Goal: Task Accomplishment & Management: Complete application form

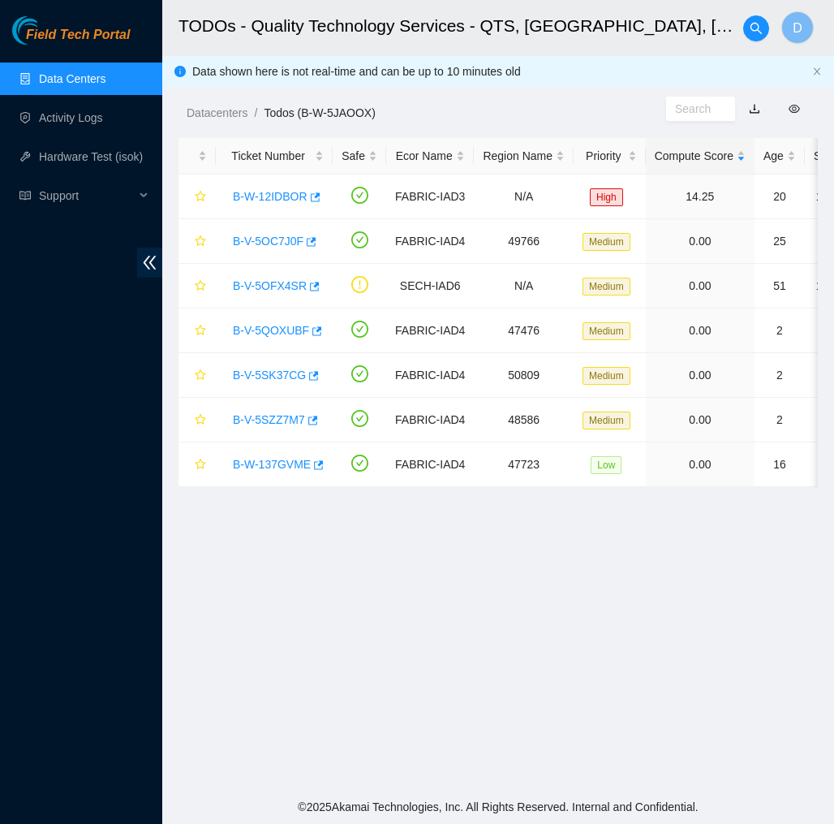
scroll to position [118, 0]
click at [439, 101] on div "Datacenters / Todos (B-W-5JAOOX) /" at bounding box center [414, 76] width 504 height 91
click at [472, 97] on div "Datacenters / Todos (B-W-5JAOOX) /" at bounding box center [414, 76] width 504 height 91
click at [89, 162] on link "Hardware Test (isok)" at bounding box center [91, 156] width 104 height 13
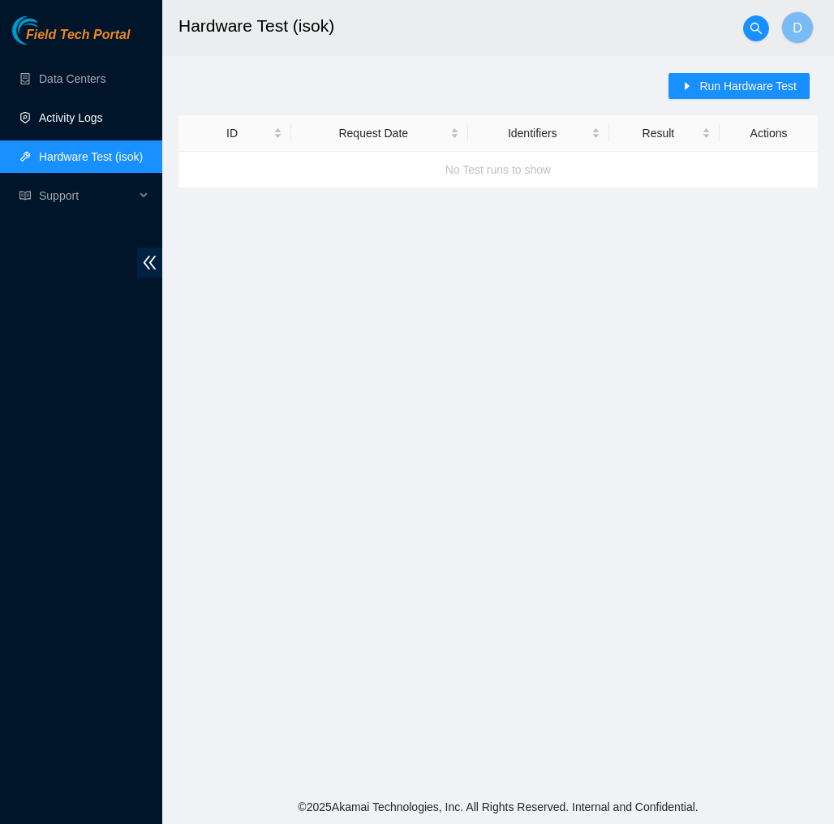
click at [103, 120] on link "Activity Logs" at bounding box center [71, 117] width 64 height 13
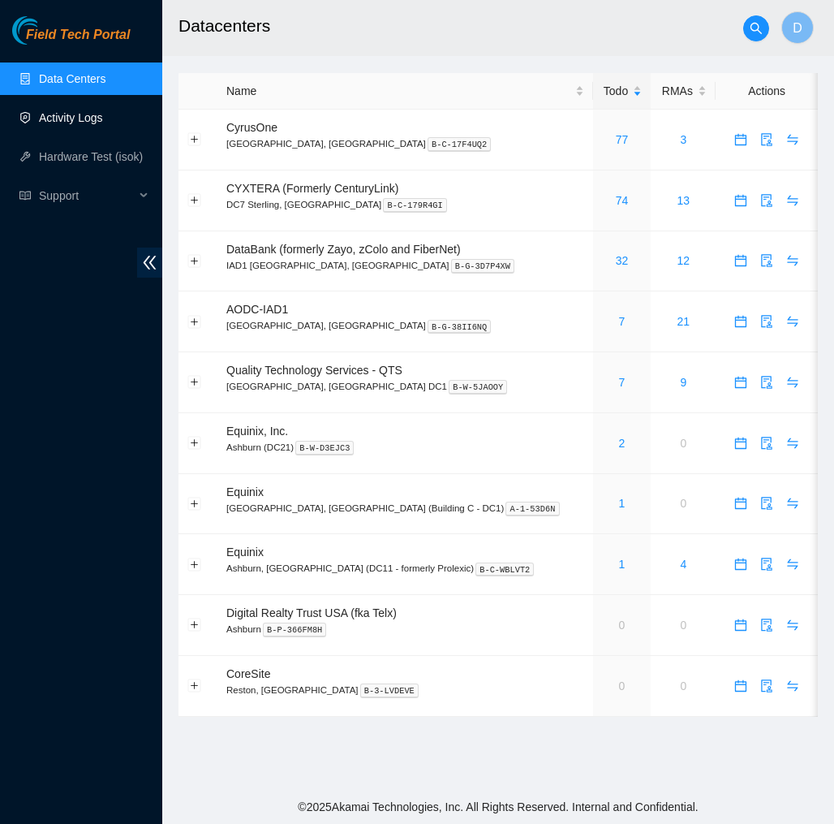
click at [100, 114] on link "Activity Logs" at bounding box center [71, 117] width 64 height 13
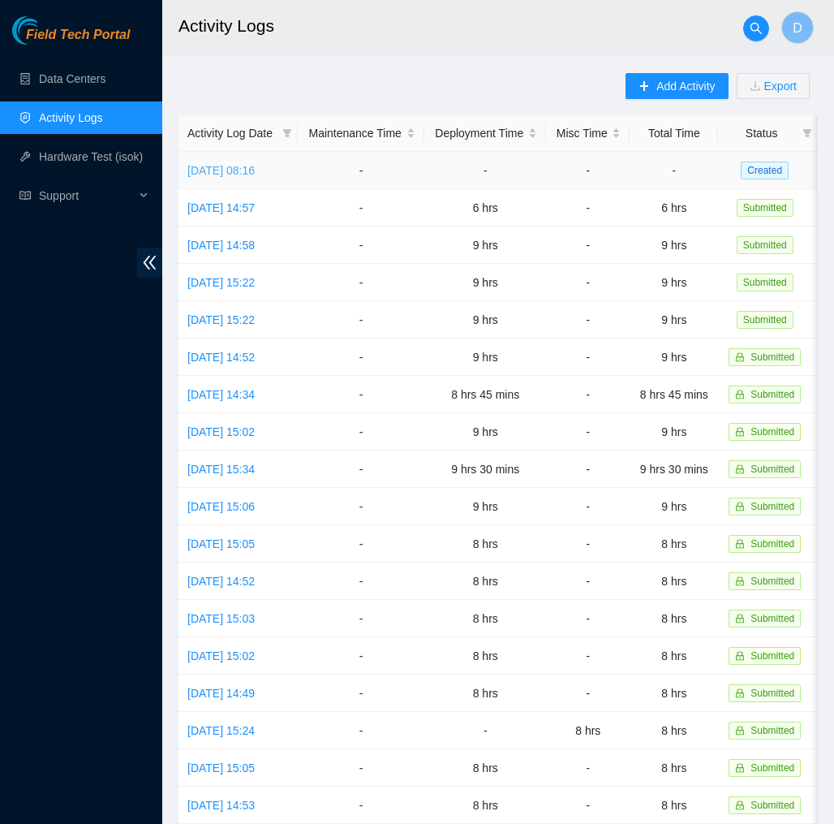
click at [255, 169] on link "[DATE] 08:16" at bounding box center [221, 170] width 67 height 13
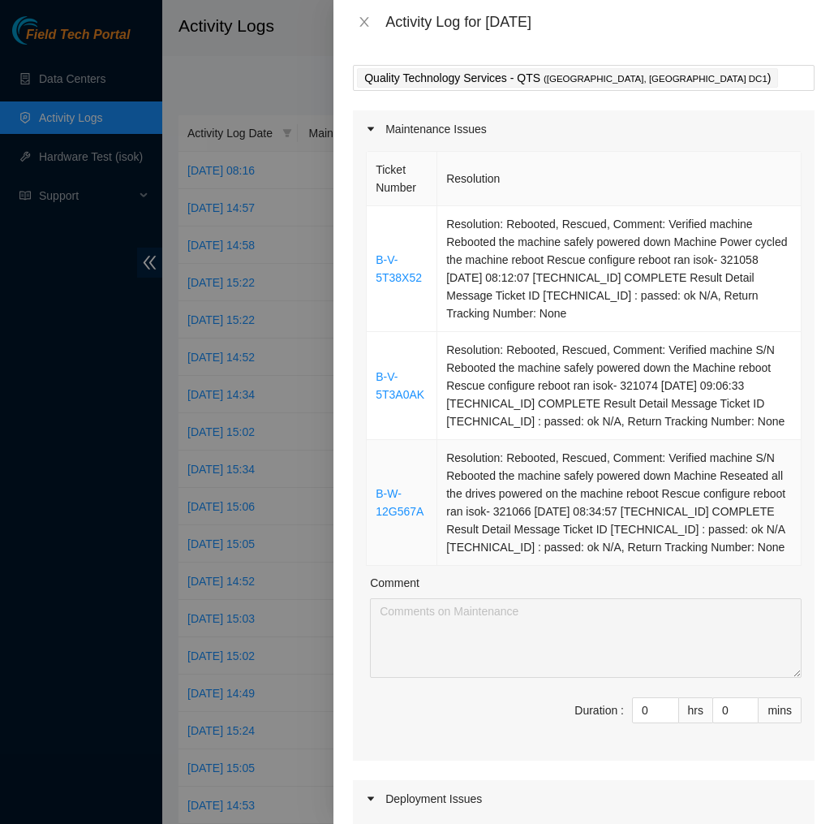
scroll to position [54, 0]
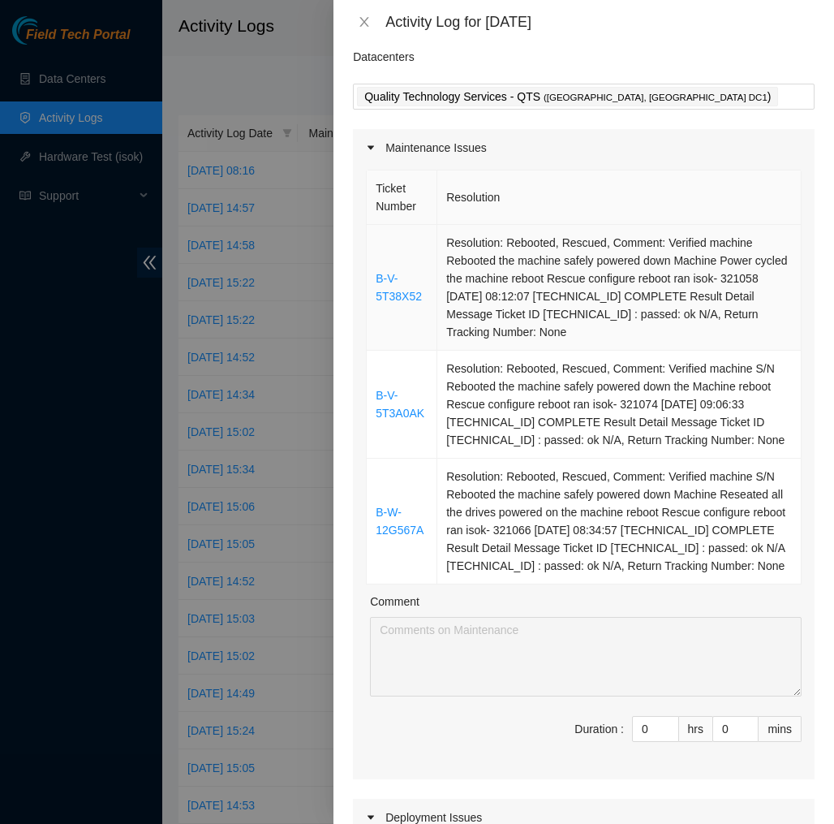
drag, startPoint x: 538, startPoint y: 587, endPoint x: 381, endPoint y: 231, distance: 389.6
click at [381, 231] on tbody "B-V-5T38X52 Resolution: Rebooted, Rescued, Comment: Verified machine Rebooted t…" at bounding box center [584, 405] width 435 height 360
copy tbody "B-V-5T38X52 Resolution: Rebooted, Rescued, Comment: Verified machine Rebooted t…"
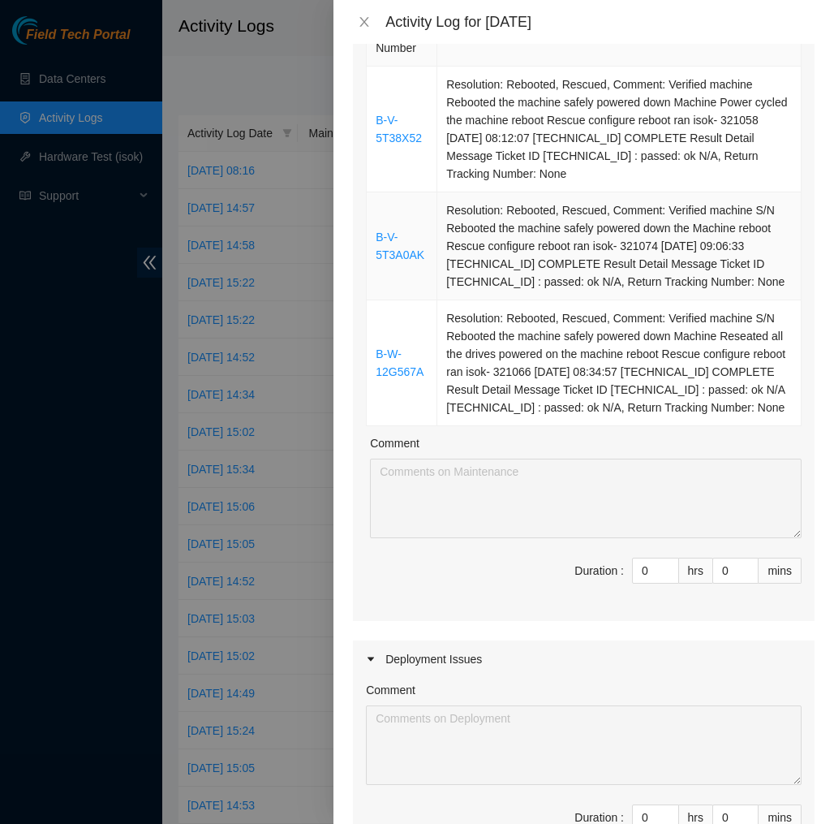
scroll to position [244, 0]
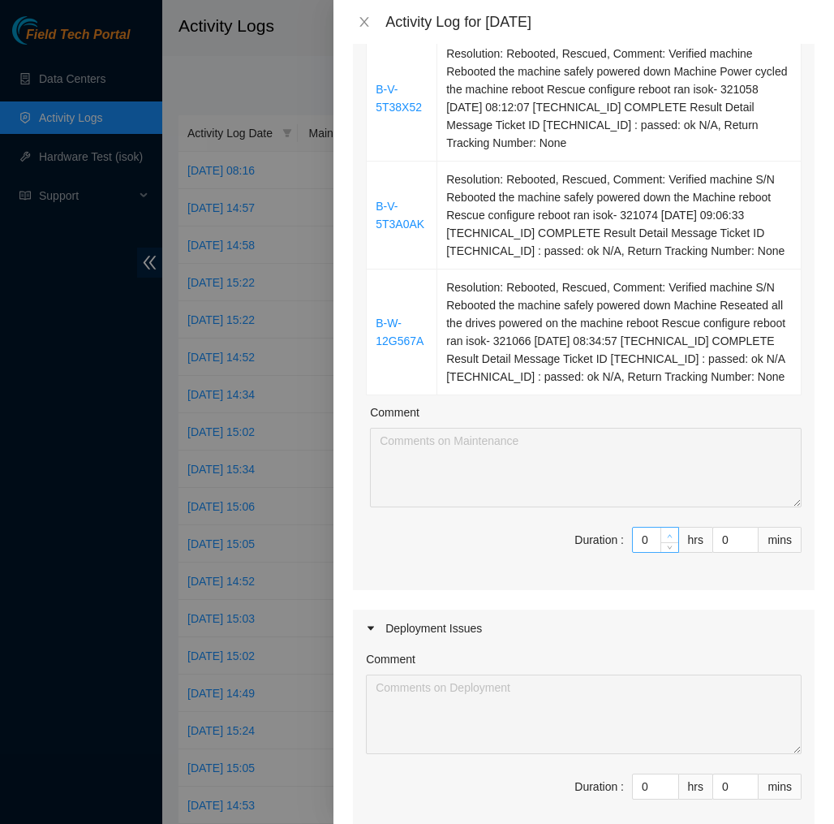
type input "1"
click at [671, 539] on icon "up" at bounding box center [670, 536] width 6 height 6
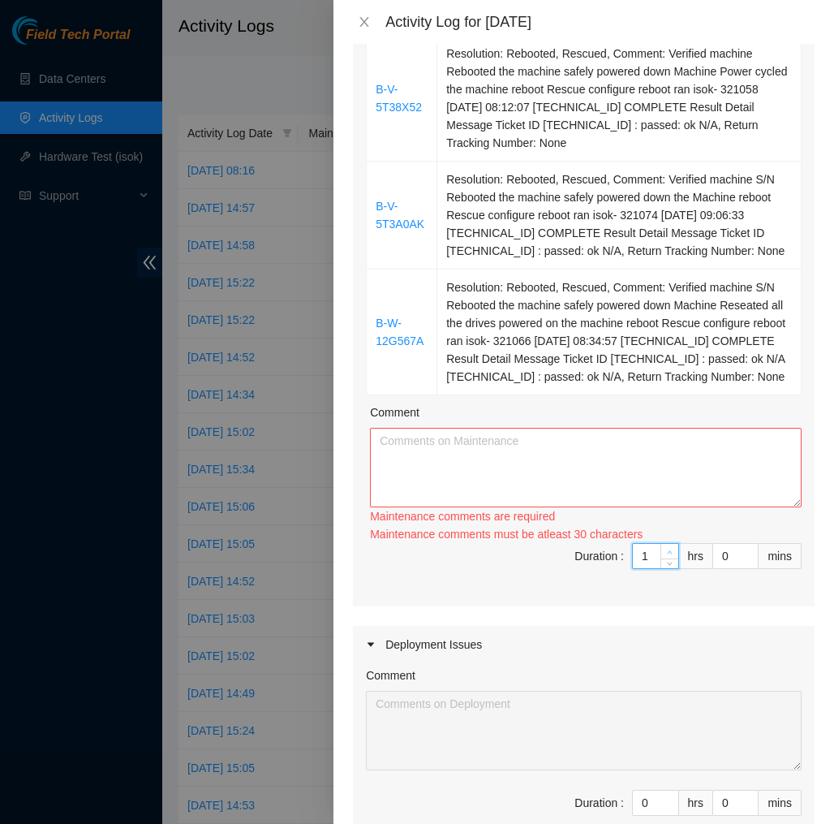
type input "2"
click at [671, 552] on icon "up" at bounding box center [670, 553] width 6 height 6
type input "3"
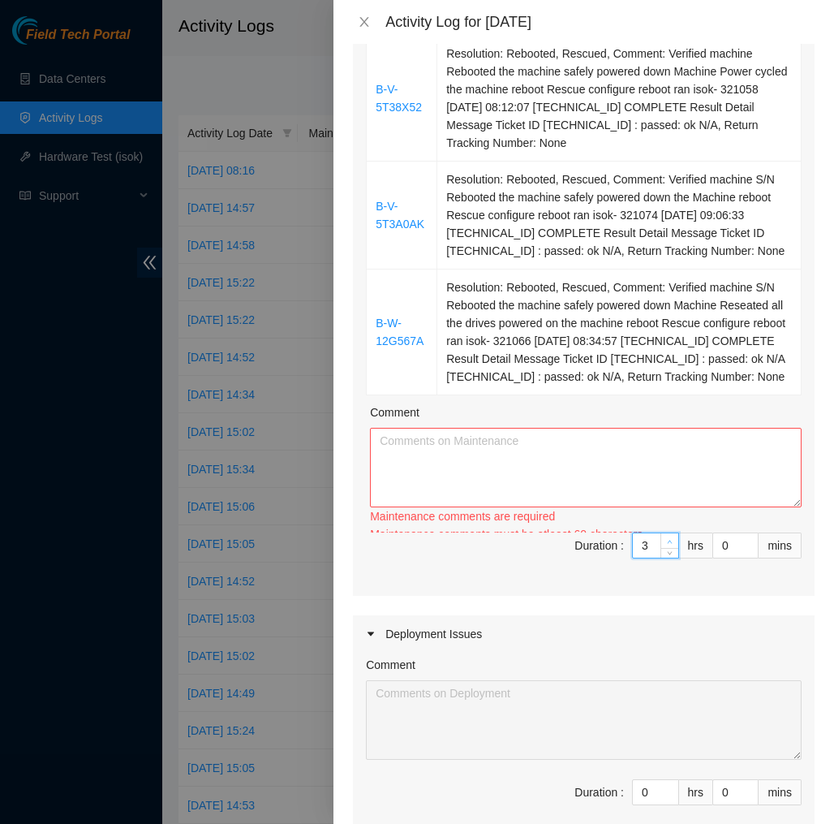
click at [671, 552] on div "Ticket Number Resolution B-V-5T38X52 Resolution: Rebooted, Rescued, Comment: Ve…" at bounding box center [584, 286] width 462 height 619
type input "4"
click at [671, 548] on span "Increase Value" at bounding box center [670, 540] width 18 height 15
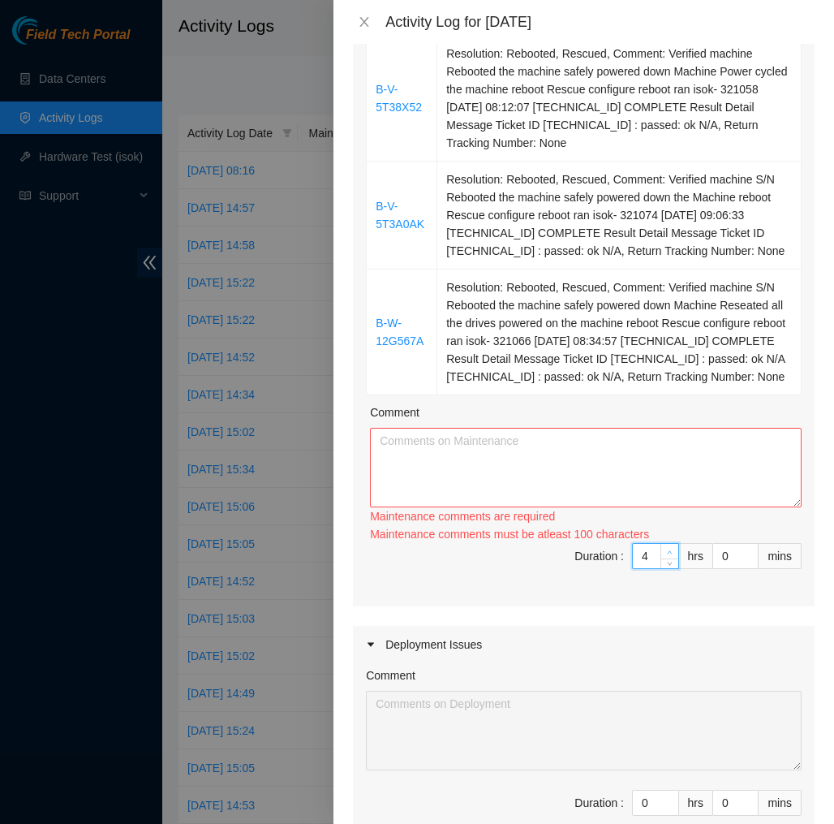
type input "5"
click at [671, 552] on span "Increase Value" at bounding box center [670, 551] width 18 height 15
type input "6"
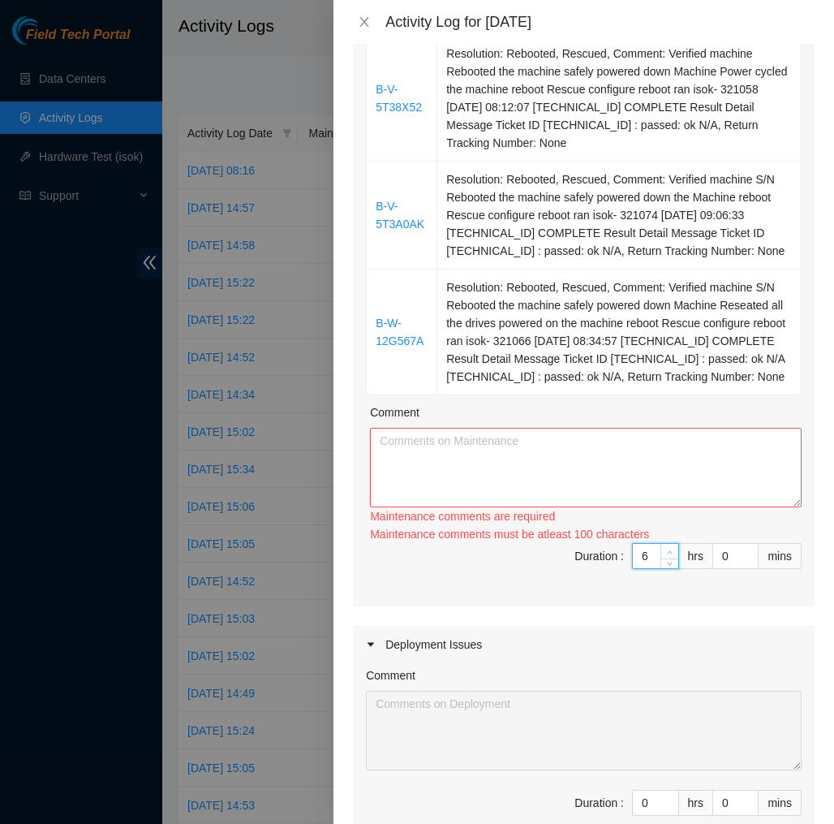
click at [671, 555] on icon "up" at bounding box center [670, 553] width 6 height 6
type input "7"
click at [671, 555] on icon "up" at bounding box center [670, 553] width 6 height 6
type input "6"
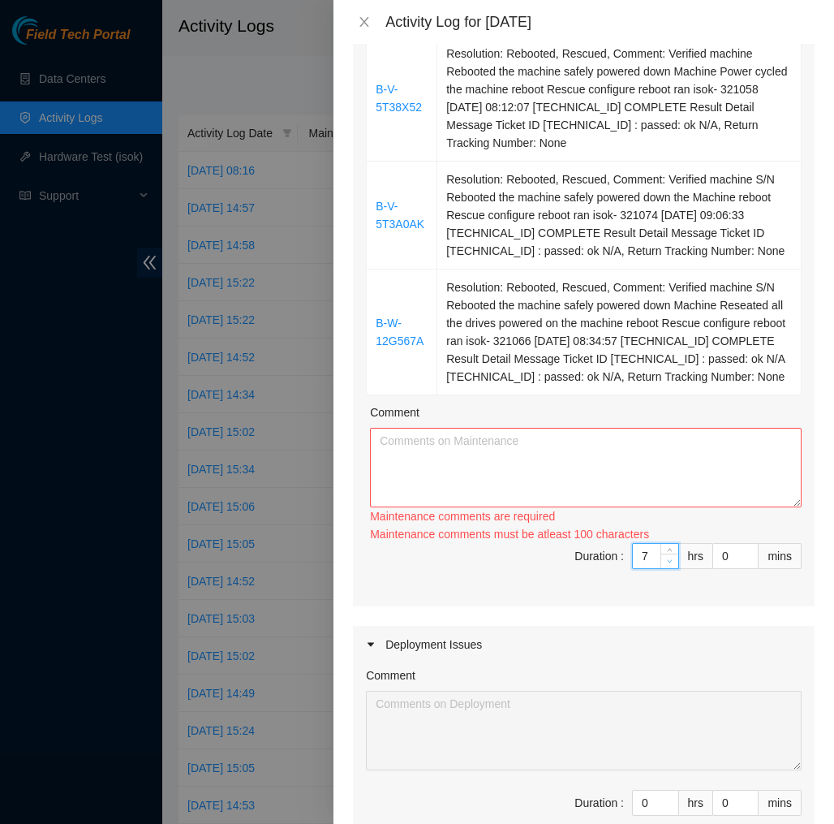
type input "6"
click at [671, 564] on icon "down" at bounding box center [670, 561] width 6 height 6
type input "7"
click at [671, 555] on icon "up" at bounding box center [670, 553] width 6 height 6
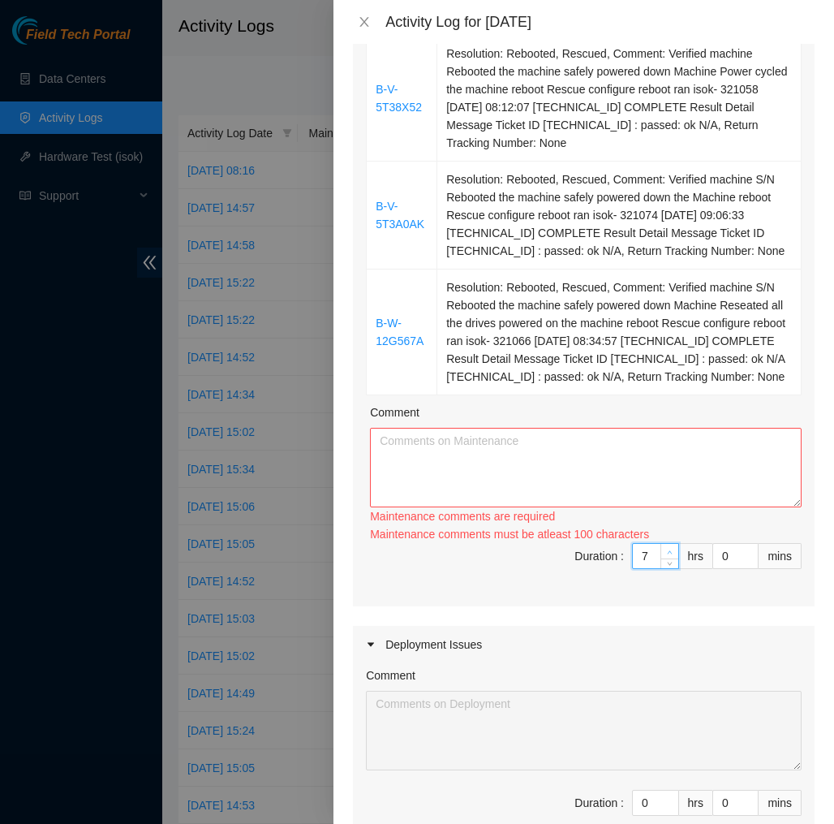
type input "8"
click at [671, 555] on icon "up" at bounding box center [670, 553] width 6 height 6
click at [651, 504] on textarea "Comment" at bounding box center [586, 468] width 432 height 80
paste textarea "B-V-5T38X52 Resolution: Rebooted, Rescued, Comment: Verified machine Rebooted t…"
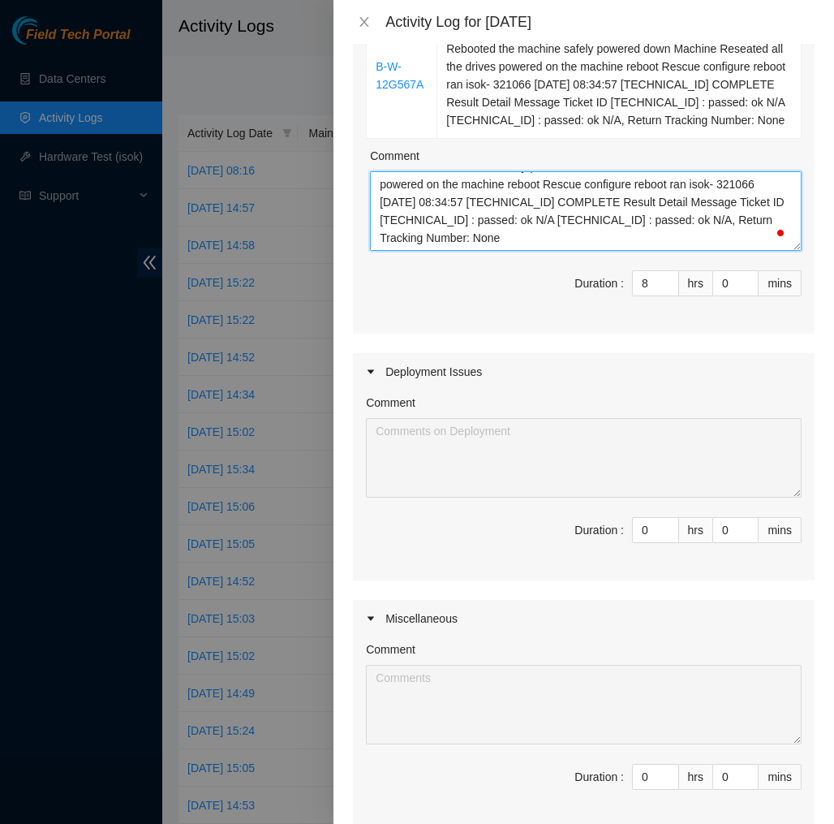
scroll to position [517, 0]
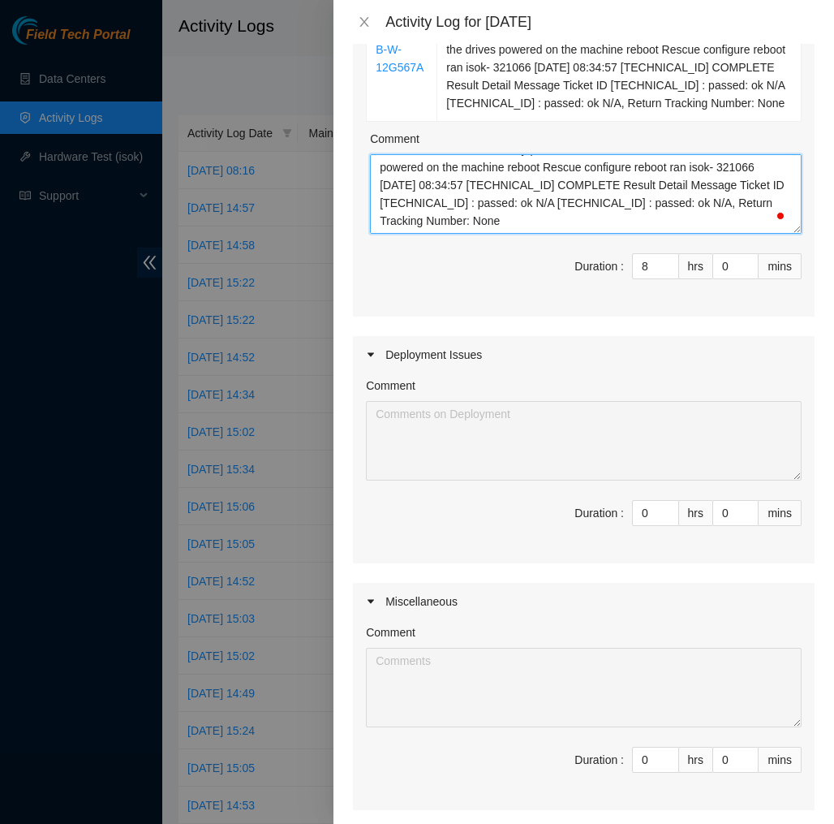
type textarea "B-V-5T38X52 Resolution: Rebooted, Rescued, Comment: Verified machine Rebooted t…"
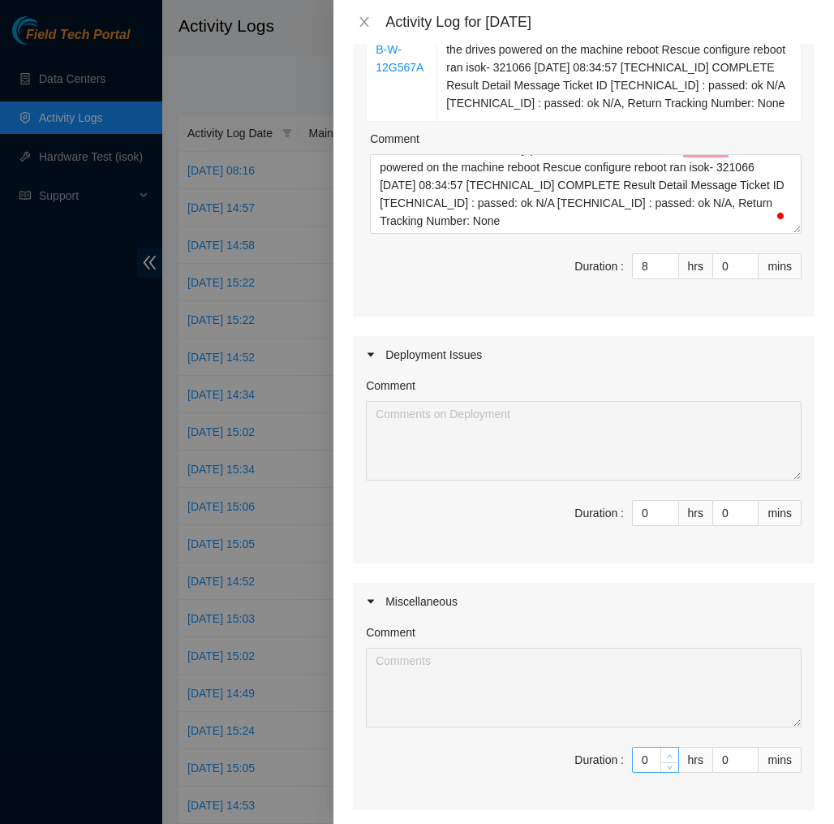
click at [666, 761] on span "up" at bounding box center [671, 756] width 10 height 10
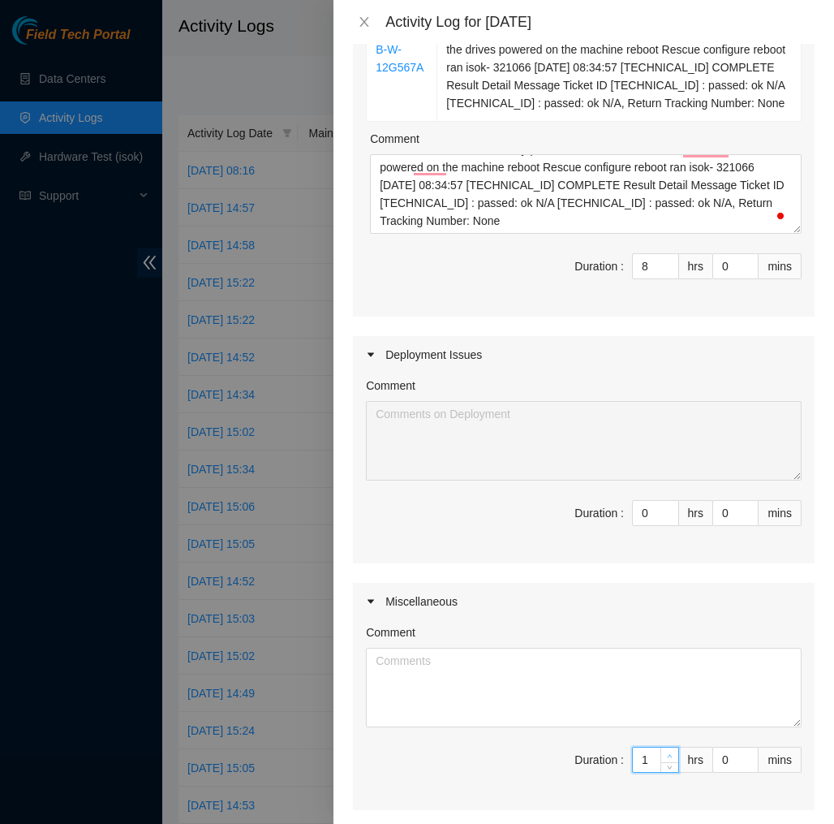
type input "1"
type input "9"
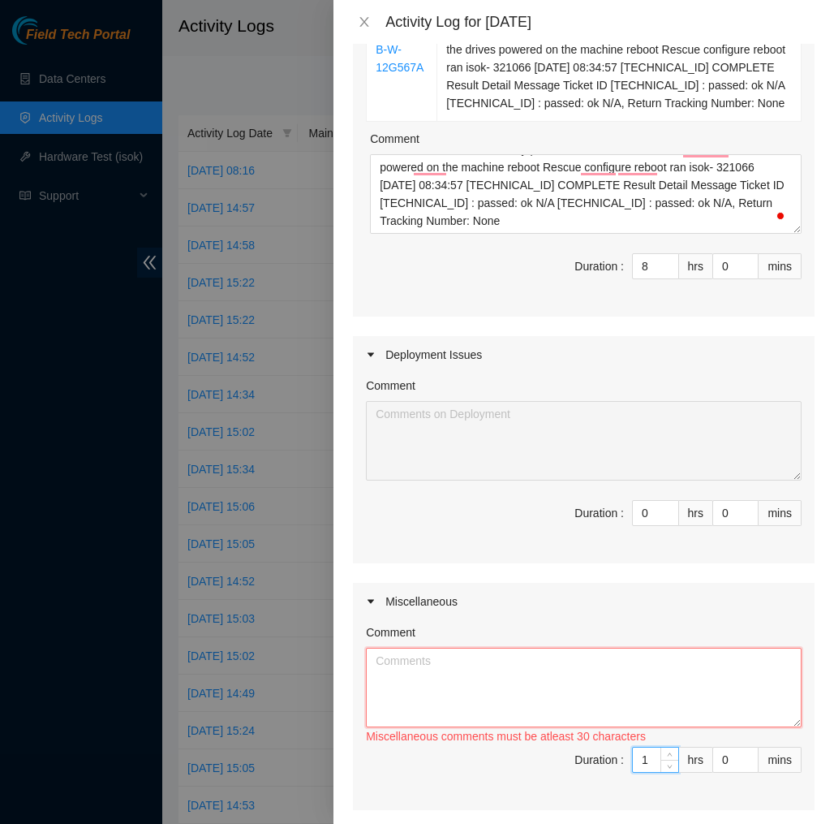
click at [682, 723] on textarea "Comment" at bounding box center [584, 688] width 436 height 80
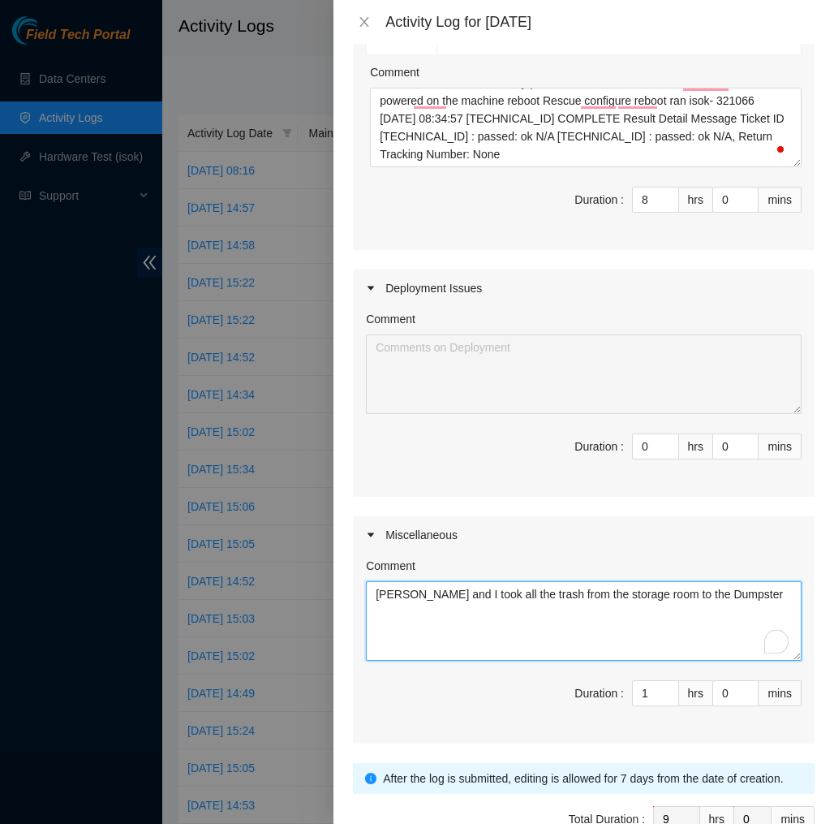
scroll to position [604, 0]
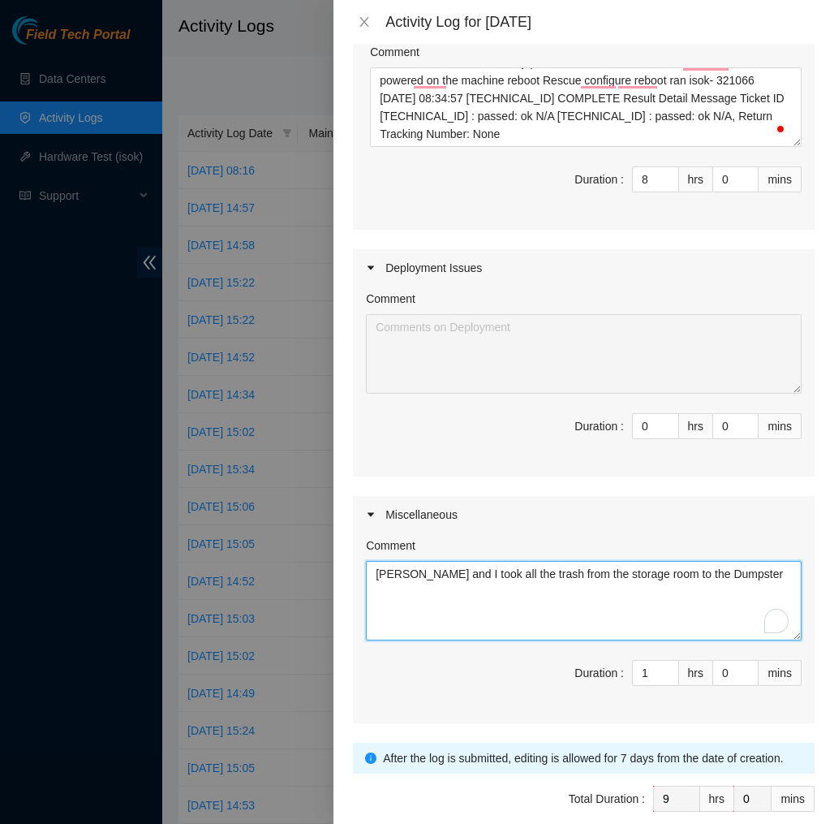
click at [563, 594] on textarea "Franklin Toro and I took all the trash from the storage room to the Dumpster" at bounding box center [584, 601] width 436 height 80
click at [572, 619] on textarea "Franklin Toro and I took all the pallets and boxes from the storage room to the…" at bounding box center [584, 601] width 436 height 80
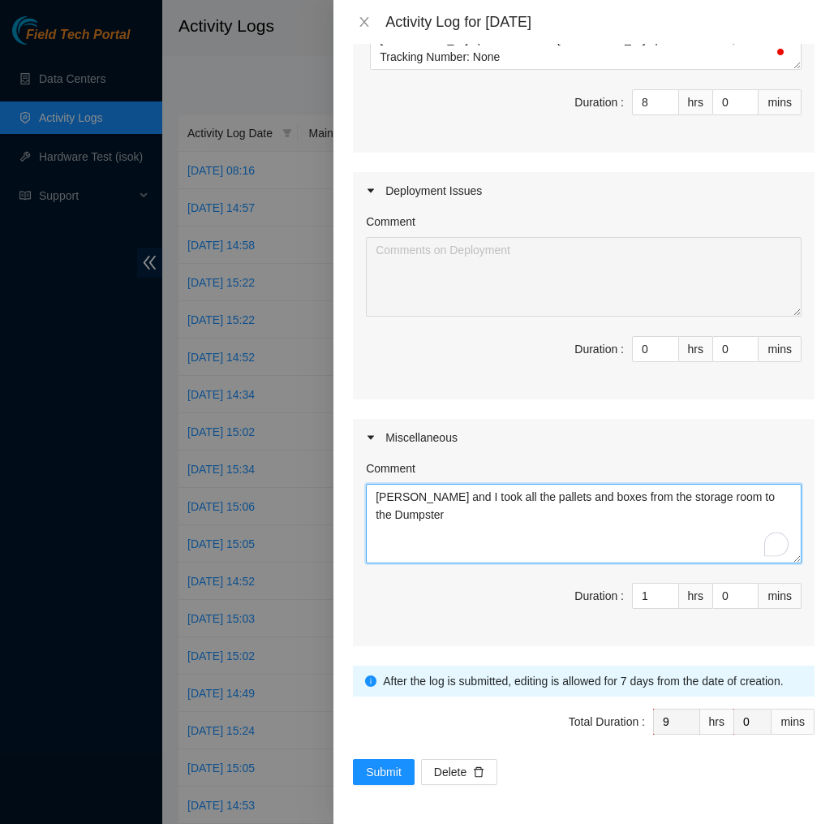
scroll to position [699, 0]
type textarea "Franklin Toro and I took all the pallets and boxes from the storage room to the…"
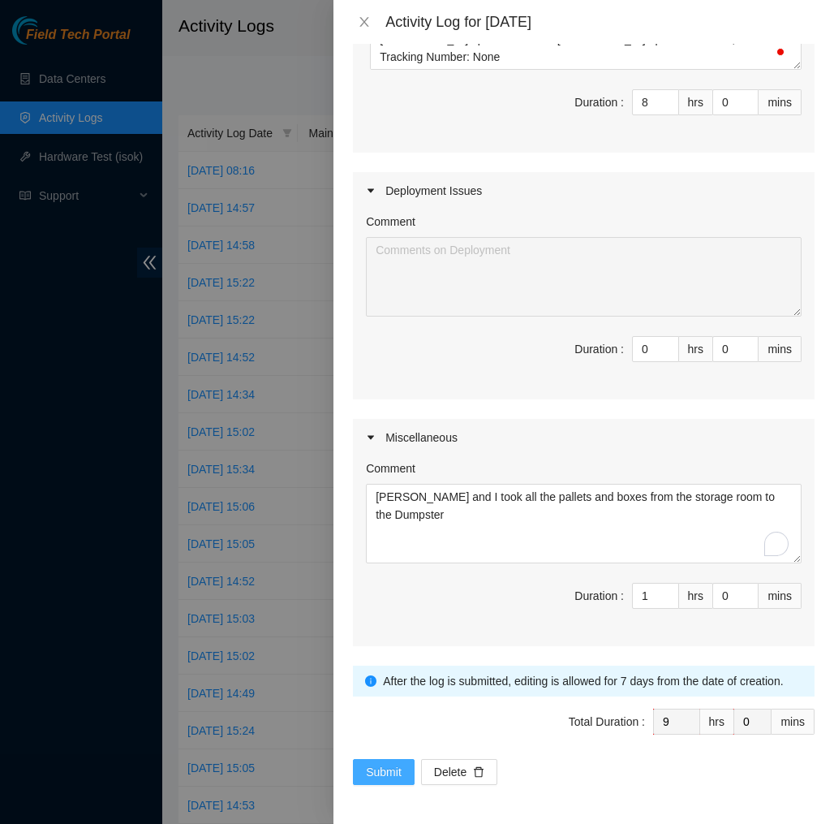
click at [386, 772] on span "Submit" at bounding box center [384, 772] width 36 height 18
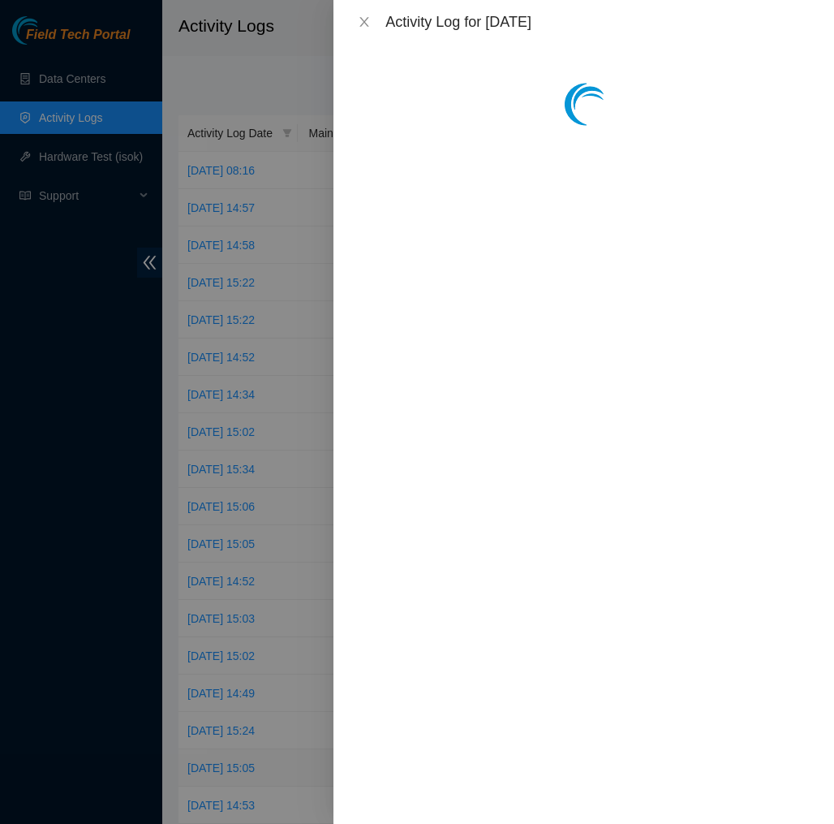
scroll to position [0, 0]
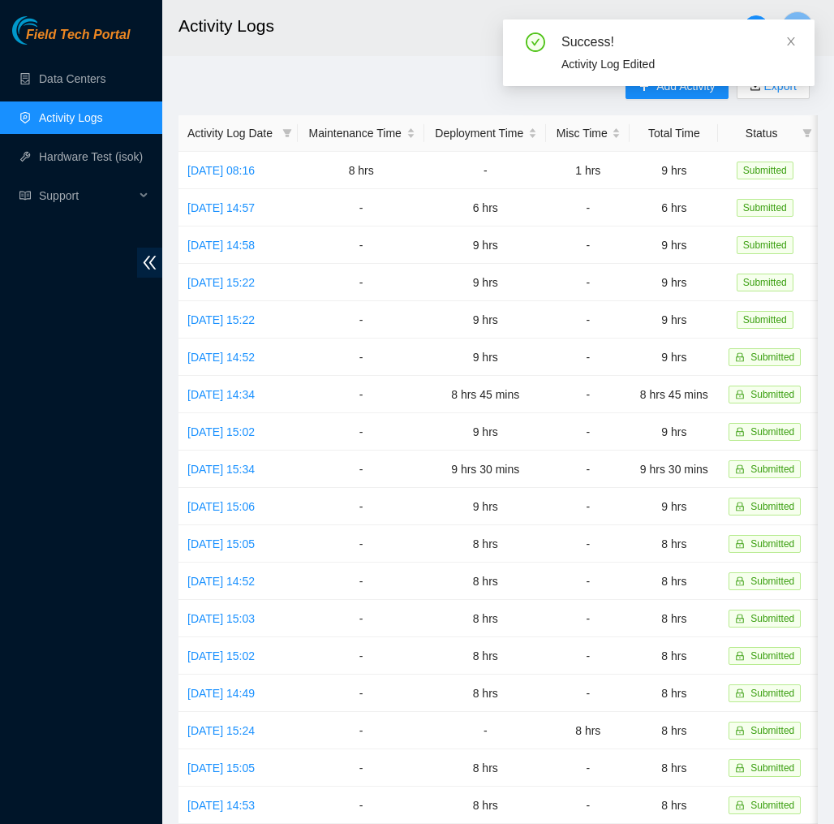
click at [376, 41] on h2 "Activity Logs" at bounding box center [460, 26] width 562 height 52
click at [487, 32] on h2 "Activity Logs" at bounding box center [460, 26] width 562 height 52
